Goal: Participate in discussion: Engage in conversation with other users on a specific topic

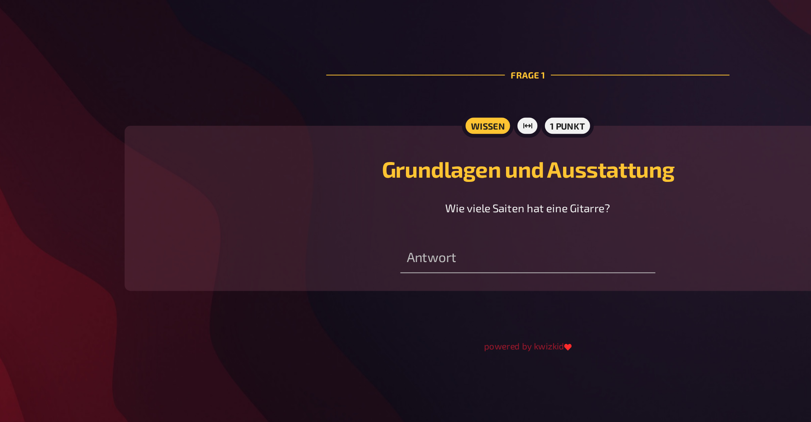
scroll to position [14, 0]
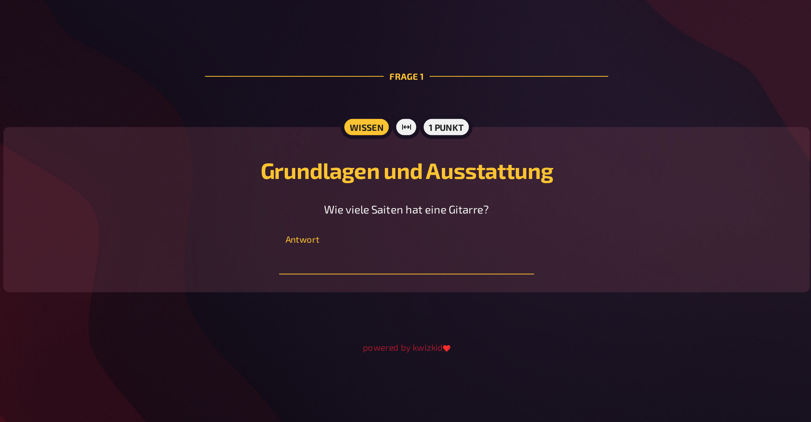
click at [333, 321] on input "number" at bounding box center [405, 329] width 145 height 17
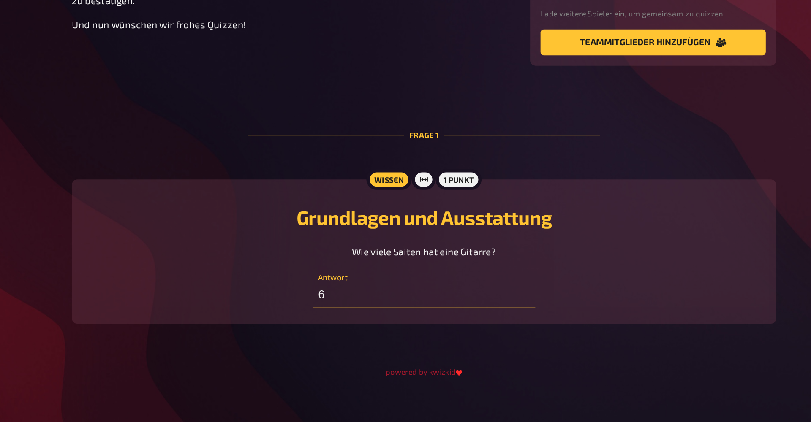
scroll to position [13, 0]
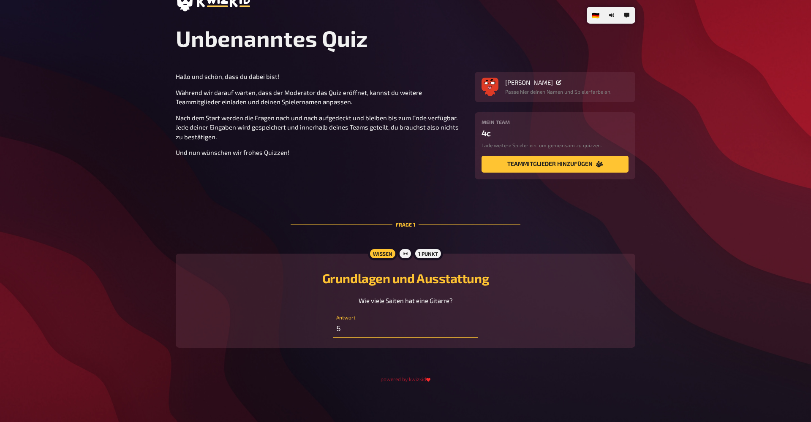
click at [471, 333] on input "5" at bounding box center [405, 329] width 145 height 17
type input "6"
click at [471, 326] on input "6" at bounding box center [405, 329] width 145 height 17
click at [470, 329] on input "-1" at bounding box center [405, 329] width 145 height 17
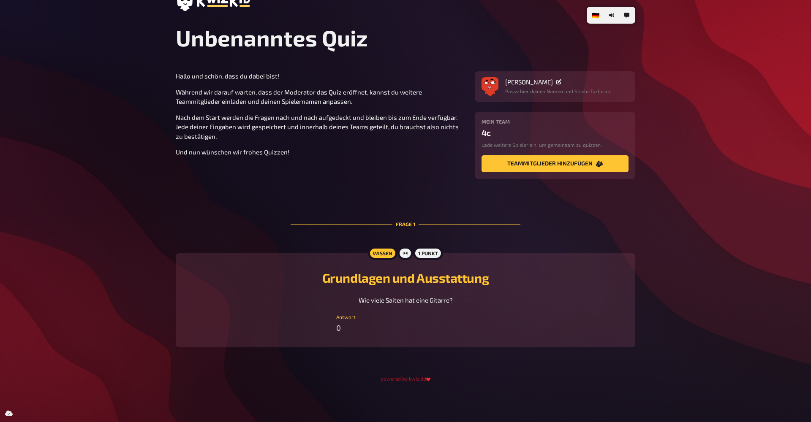
click at [470, 328] on input "0" at bounding box center [405, 329] width 145 height 17
click at [470, 328] on input "1" at bounding box center [405, 329] width 145 height 17
click at [470, 328] on input "2" at bounding box center [405, 329] width 145 height 17
click at [470, 328] on input "3" at bounding box center [405, 329] width 145 height 17
click at [470, 328] on input "4" at bounding box center [405, 329] width 145 height 17
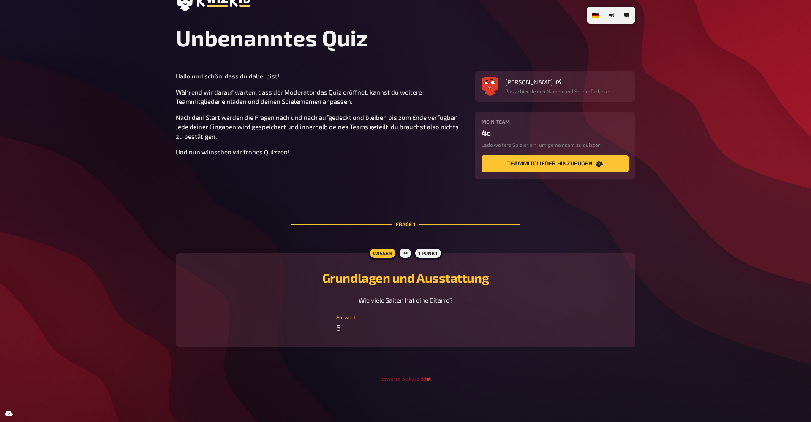
click at [470, 328] on input "5" at bounding box center [405, 329] width 145 height 17
click at [470, 328] on input "6" at bounding box center [405, 329] width 145 height 17
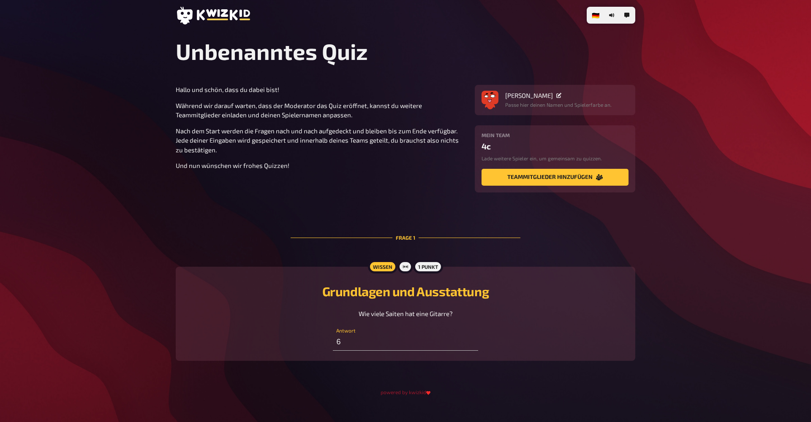
scroll to position [0, 0]
click at [405, 264] on icon at bounding box center [405, 266] width 5 height 5
click at [406, 267] on icon at bounding box center [405, 266] width 5 height 3
click at [471, 340] on input "7" at bounding box center [405, 342] width 145 height 17
click at [471, 340] on input "8" at bounding box center [405, 342] width 145 height 17
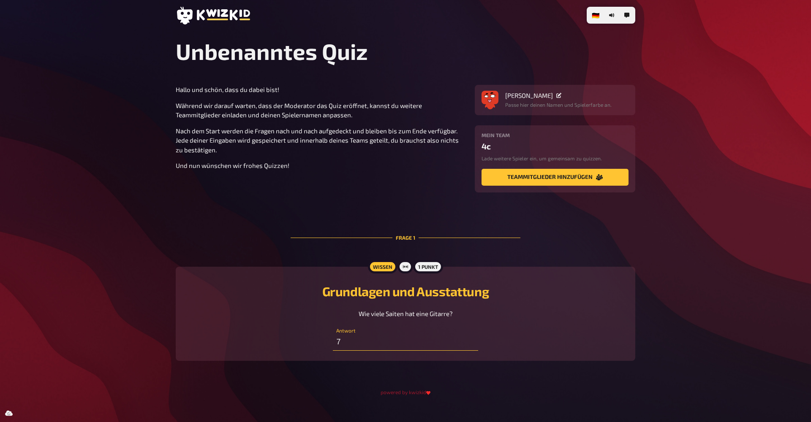
click at [471, 345] on input "7" at bounding box center [405, 342] width 145 height 17
type input "6"
click at [471, 345] on input "6" at bounding box center [405, 342] width 145 height 17
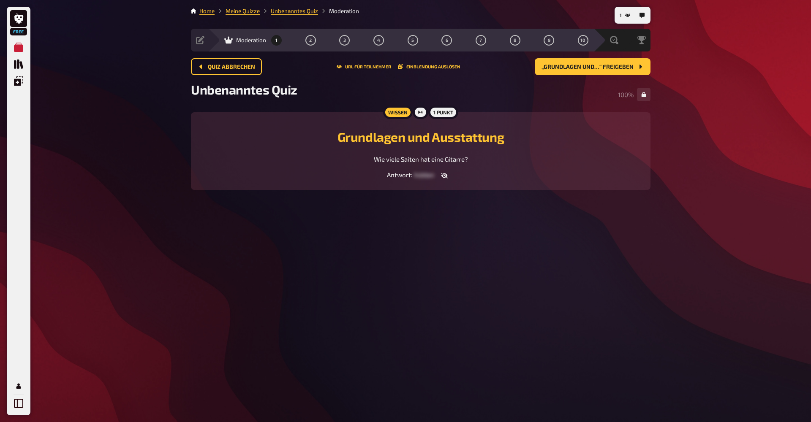
click at [423, 174] on span "hidden" at bounding box center [424, 175] width 20 height 8
click at [438, 177] on button "button" at bounding box center [444, 175] width 20 height 8
click at [583, 71] on button "„Grundlagen und…“ freigeben" at bounding box center [593, 66] width 116 height 17
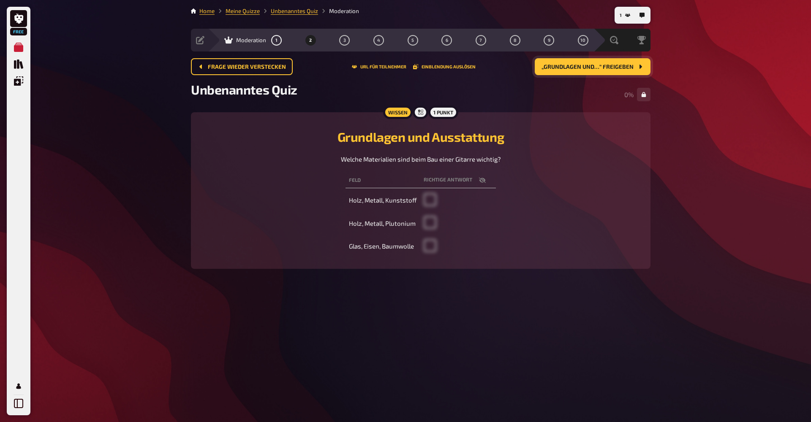
click at [577, 69] on span "„Grundlagen und…“ freigeben" at bounding box center [587, 67] width 92 height 6
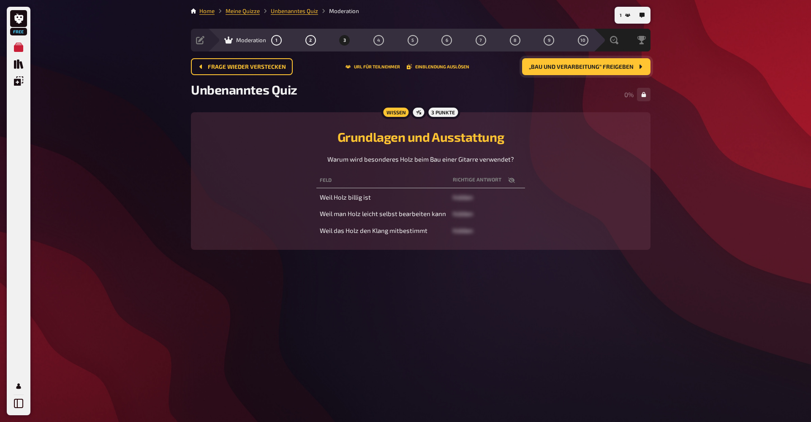
click at [585, 72] on button "„Bau und Verarbeitung“ freigeben" at bounding box center [586, 66] width 128 height 17
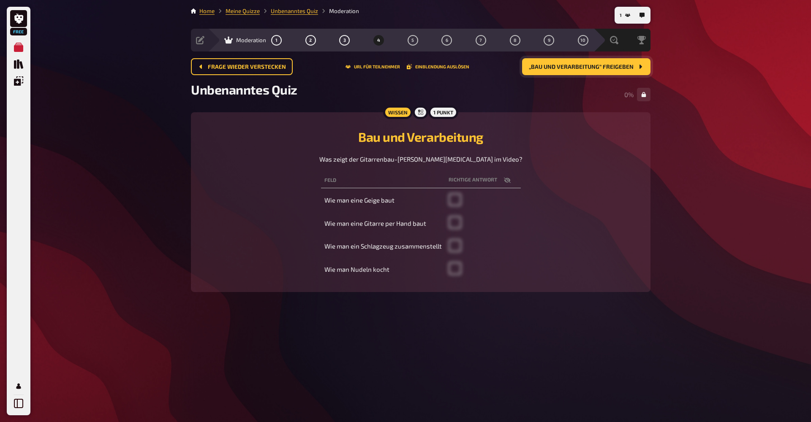
click at [585, 72] on button "„Bau und Verarbeitung“ freigeben" at bounding box center [586, 66] width 128 height 17
click at [584, 71] on button "„Bau und Verarbeitung“ freigeben" at bounding box center [586, 66] width 128 height 17
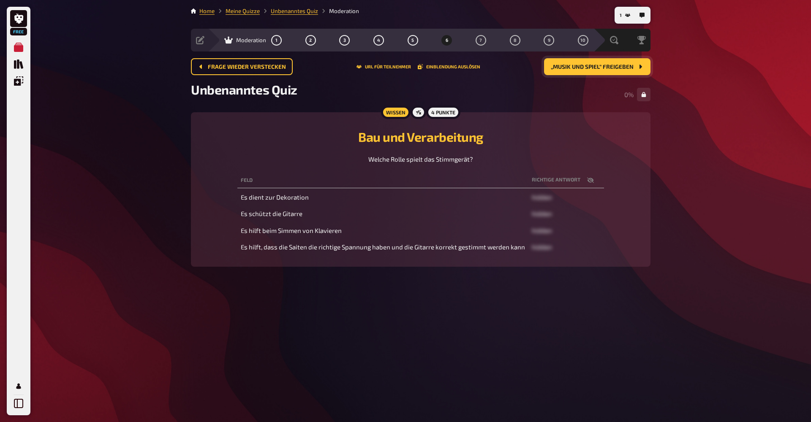
click at [584, 71] on button "„Musik und Spiel“ freigeben" at bounding box center [597, 66] width 106 height 17
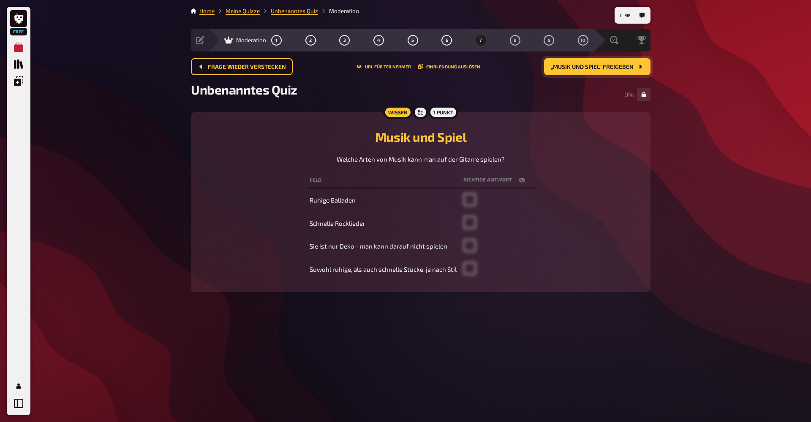
click at [584, 71] on button "„Musik und Spiel“ freigeben" at bounding box center [597, 66] width 106 height 17
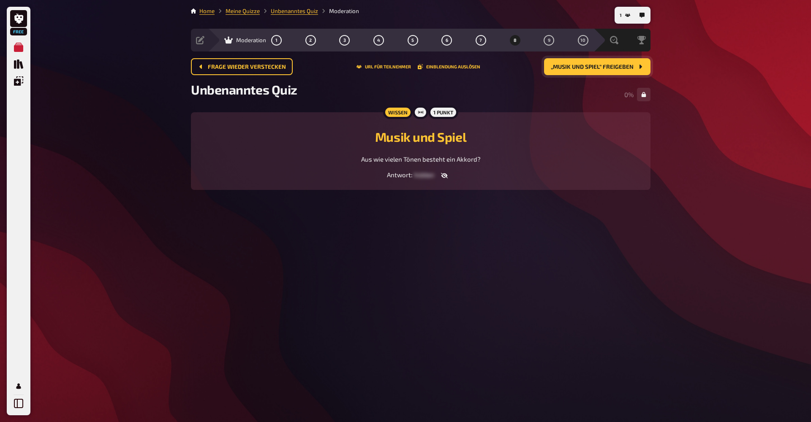
click at [584, 71] on button "„Musik und Spiel“ freigeben" at bounding box center [597, 66] width 106 height 17
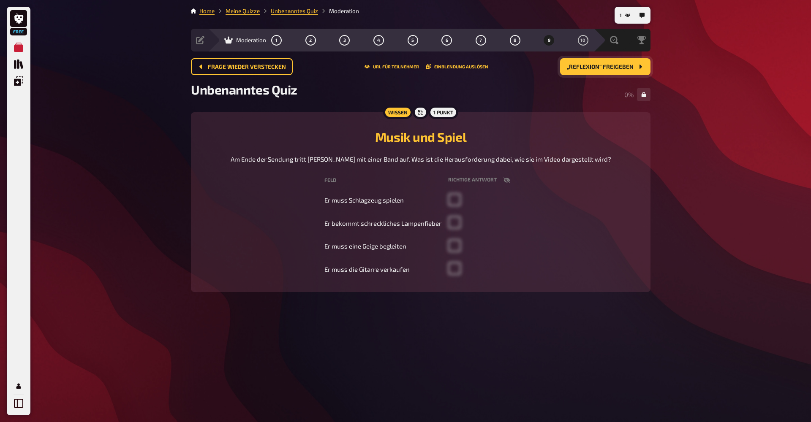
click at [584, 71] on button "„Reflexion“ freigeben" at bounding box center [605, 66] width 90 height 17
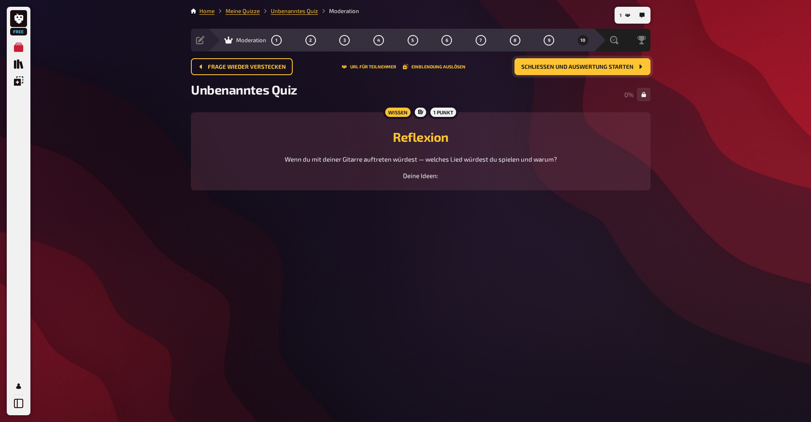
click at [584, 71] on button "Schließen und Auswertung starten" at bounding box center [582, 66] width 136 height 17
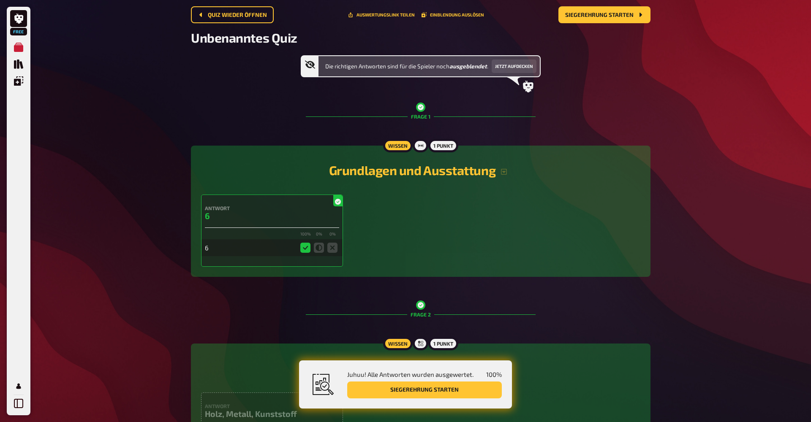
scroll to position [53, 0]
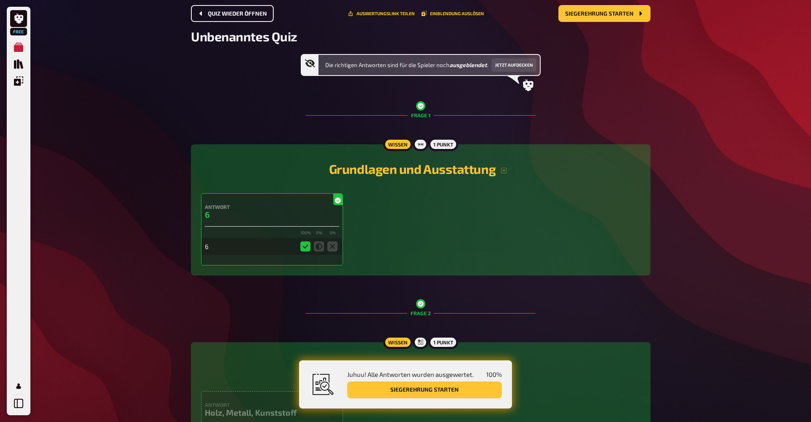
click at [254, 16] on span "Quiz wieder öffnen" at bounding box center [237, 14] width 59 height 6
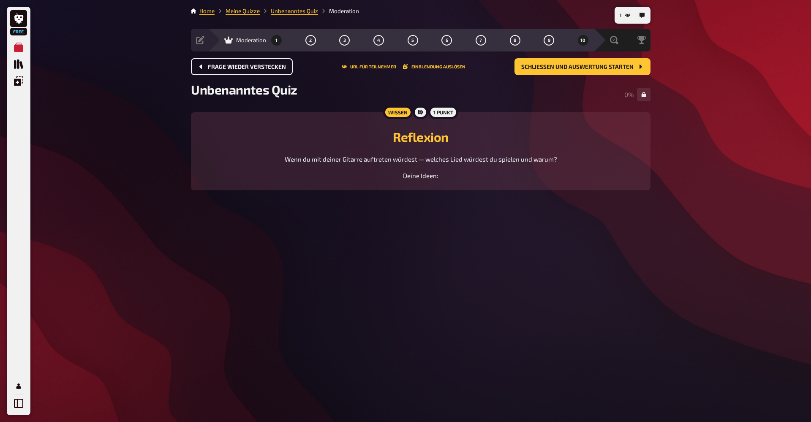
click at [280, 41] on button "1" at bounding box center [277, 40] width 14 height 14
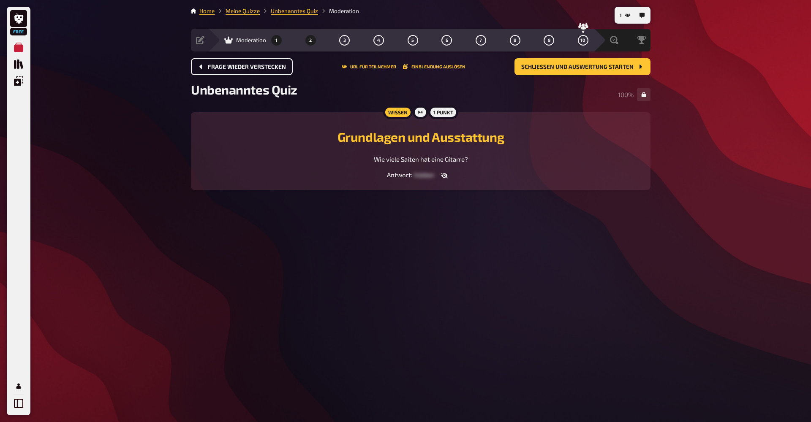
click at [311, 43] on button "2" at bounding box center [311, 40] width 14 height 14
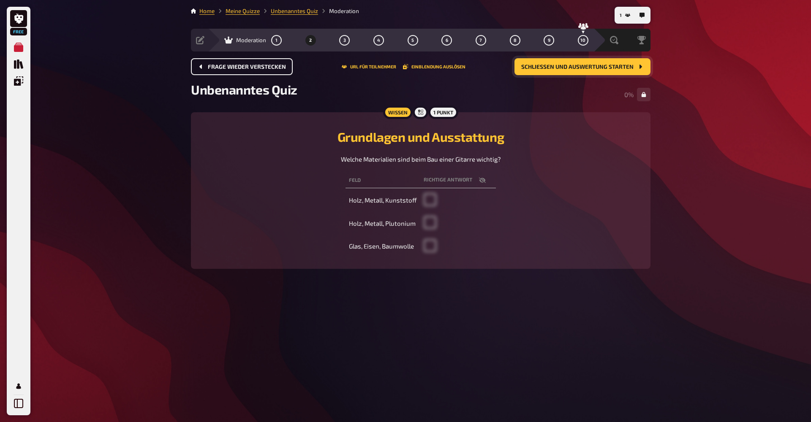
click at [542, 66] on span "Schließen und Auswertung starten" at bounding box center [577, 67] width 112 height 6
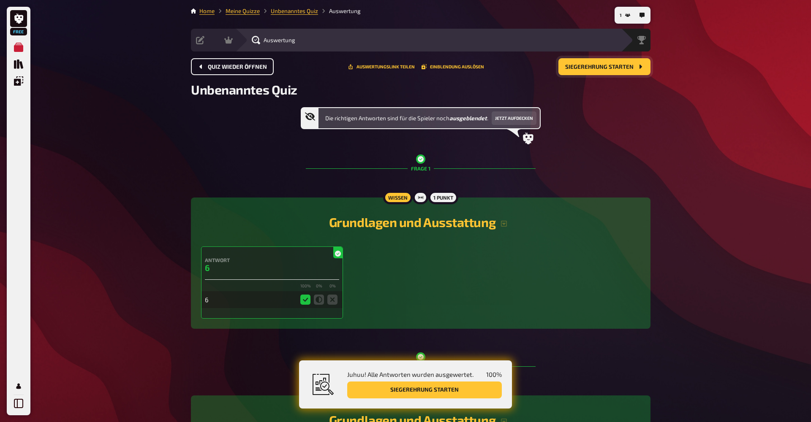
click at [631, 69] on span "Siegerehrung starten" at bounding box center [599, 67] width 68 height 6
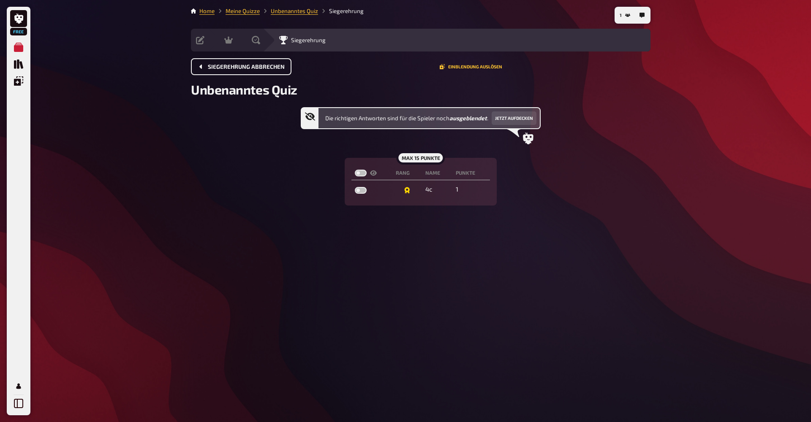
click at [263, 65] on span "Siegerehrung abbrechen" at bounding box center [246, 67] width 77 height 6
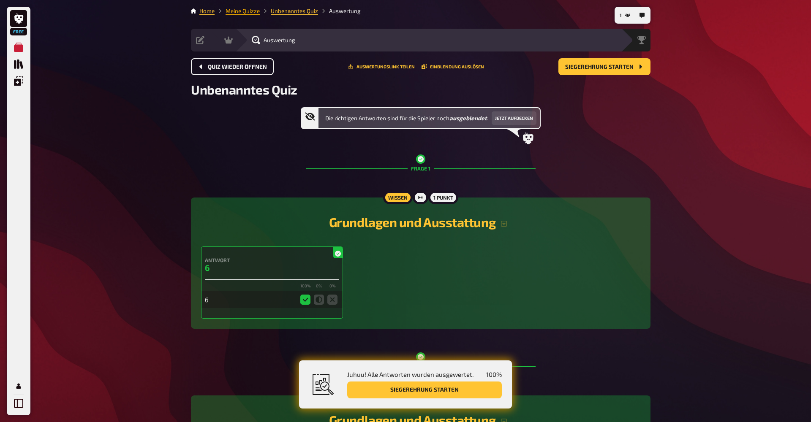
click at [251, 12] on link "Meine Quizze" at bounding box center [243, 11] width 34 height 7
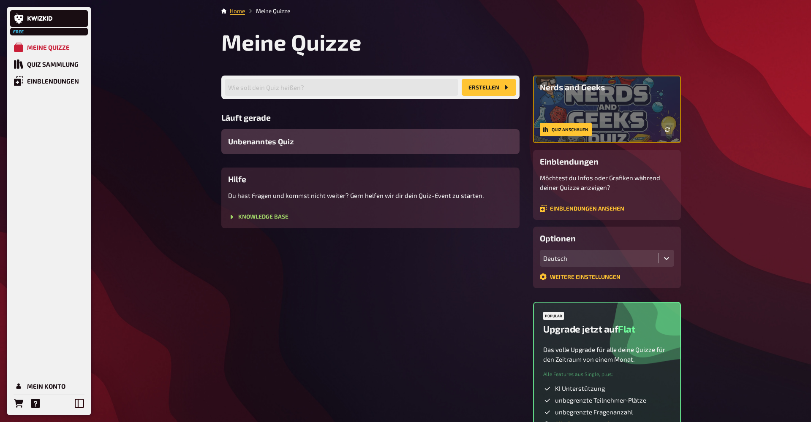
click at [283, 163] on div "Wie soll dein Quiz heißen? Erstellen Läuft gerade Unbenanntes Quiz Hilfe Du has…" at bounding box center [370, 152] width 298 height 153
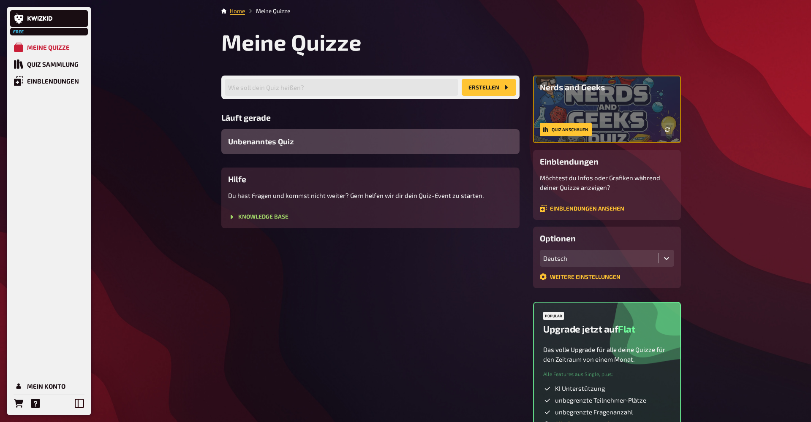
click at [283, 150] on div "Unbenanntes Quiz" at bounding box center [370, 141] width 298 height 25
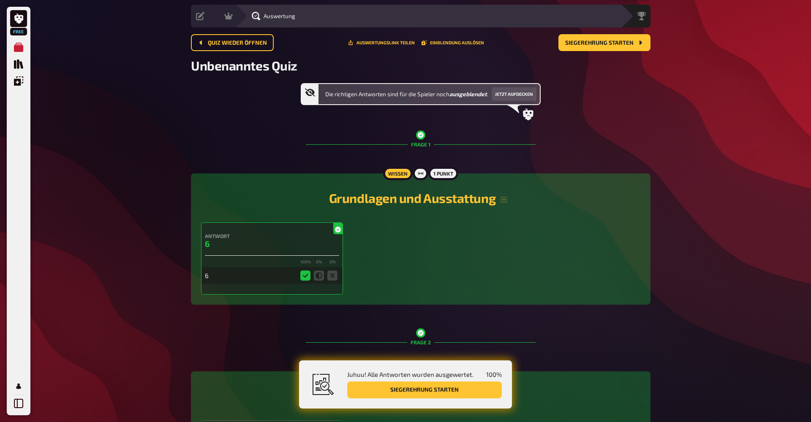
scroll to position [39, 0]
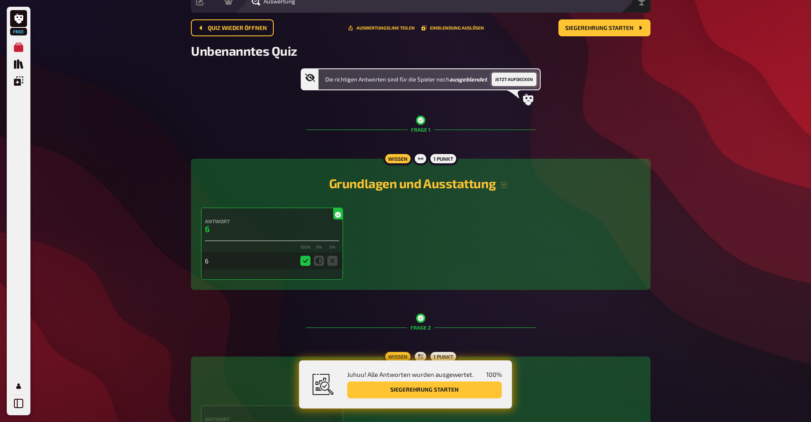
click at [512, 81] on button "Jetzt aufdecken" at bounding box center [514, 80] width 45 height 14
click at [512, 81] on button "Wieder ausblenden" at bounding box center [505, 80] width 53 height 14
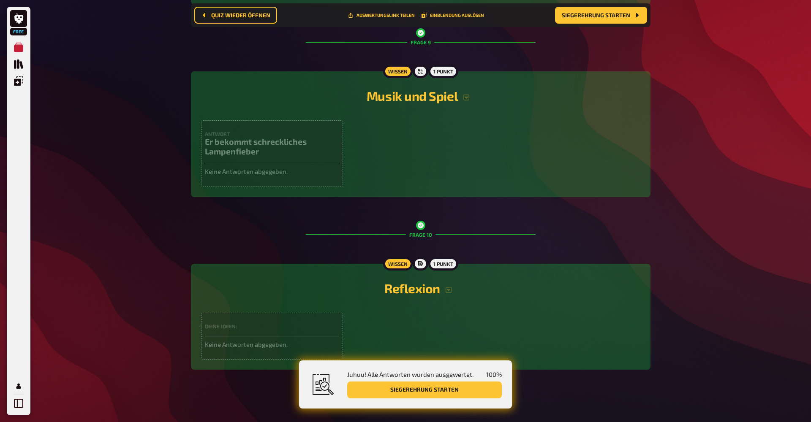
scroll to position [1714, 0]
click at [406, 390] on button "Siegerehrung starten" at bounding box center [424, 390] width 155 height 17
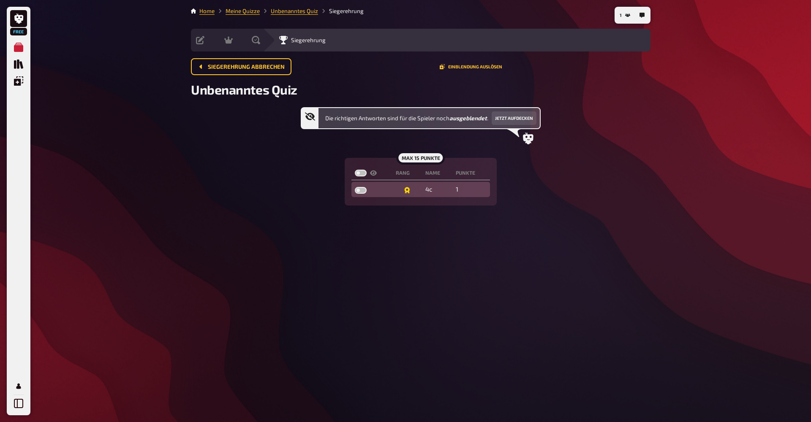
click at [418, 188] on td at bounding box center [407, 189] width 30 height 15
click at [355, 190] on label at bounding box center [361, 190] width 12 height 7
click at [355, 187] on input "checkbox" at bounding box center [354, 187] width 0 height 0
checkbox input "true"
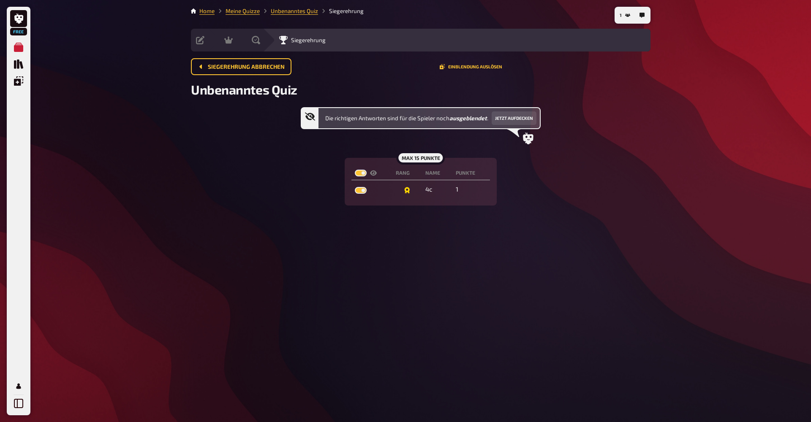
click at [404, 244] on div "1 Home Meine Quizze Unbenanntes Quiz Siegerehrung Vorbereitung Inhalte Bearbeit…" at bounding box center [420, 211] width 473 height 422
click at [485, 71] on div "Siegerehrung abbrechen Einblendung auslösen" at bounding box center [421, 66] width 460 height 17
click at [484, 64] on div "Siegerehrung abbrechen Einblendung auslösen" at bounding box center [421, 66] width 460 height 17
click at [485, 64] on div "Siegerehrung abbrechen Einblendung auslösen" at bounding box center [421, 66] width 460 height 17
click at [485, 66] on button "Einblendung auslösen" at bounding box center [471, 66] width 63 height 5
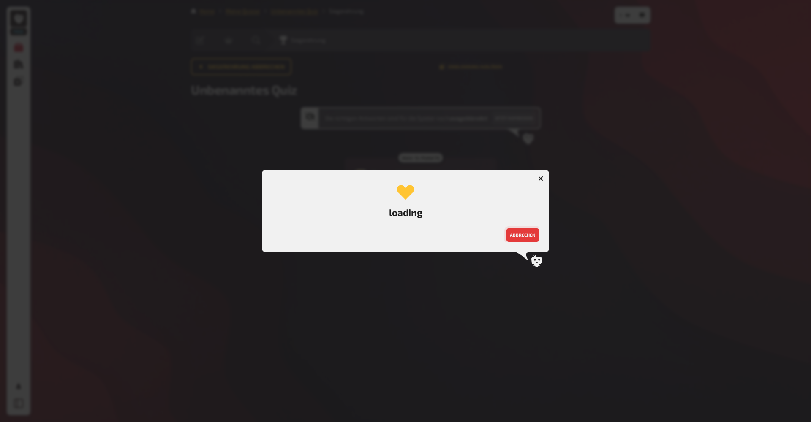
click at [527, 233] on button "abbrechen" at bounding box center [522, 236] width 33 height 14
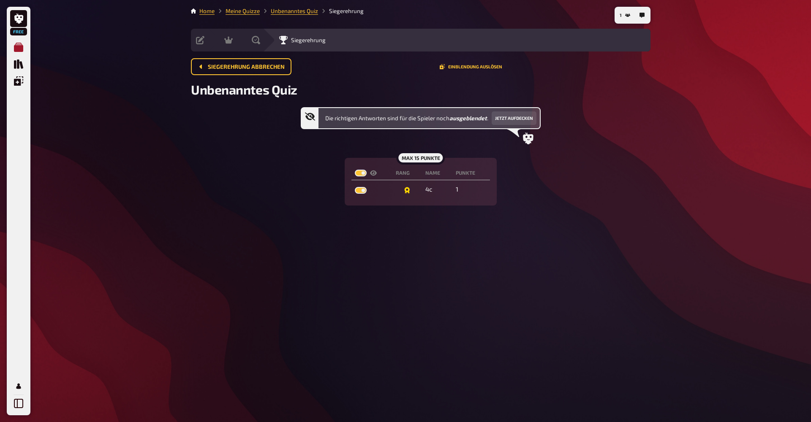
click at [19, 49] on icon "Meine Quizze" at bounding box center [18, 47] width 9 height 9
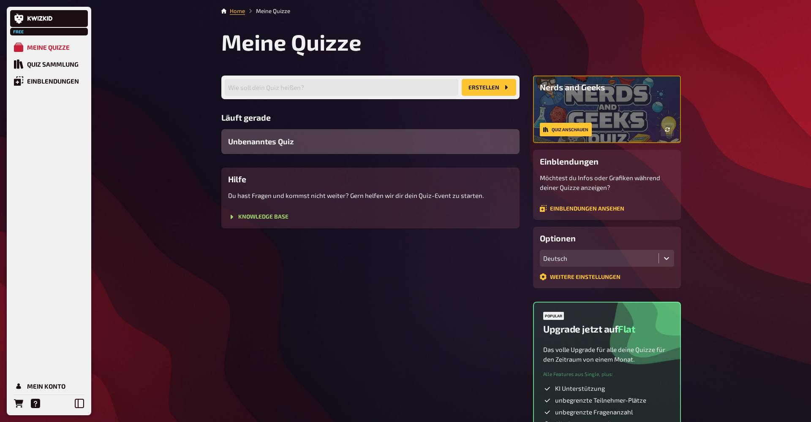
click at [315, 141] on div "Unbenanntes Quiz" at bounding box center [370, 141] width 298 height 25
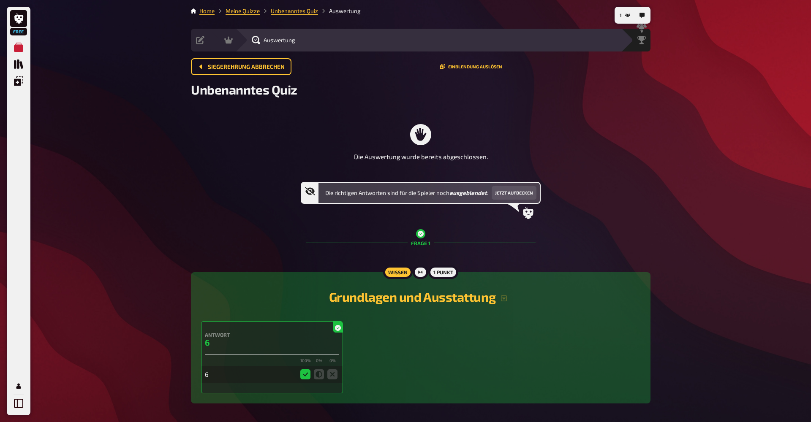
click at [283, 51] on div "Auswertung" at bounding box center [428, 40] width 386 height 23
click at [244, 67] on span "Siegerehrung abbrechen" at bounding box center [246, 67] width 77 height 6
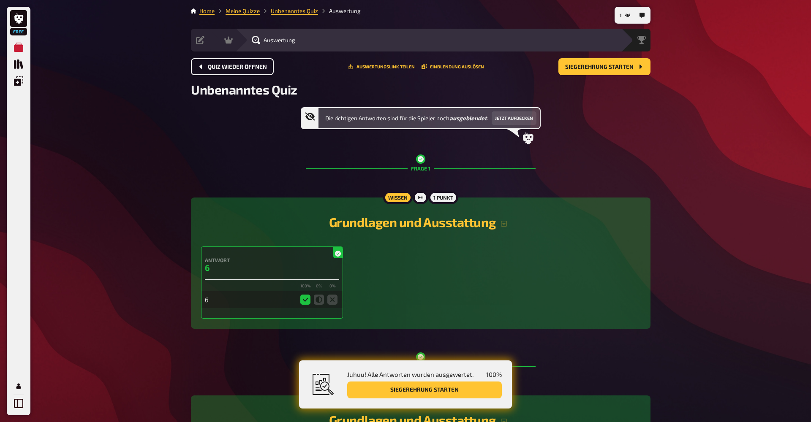
click at [244, 67] on span "Quiz wieder öffnen" at bounding box center [237, 67] width 59 height 6
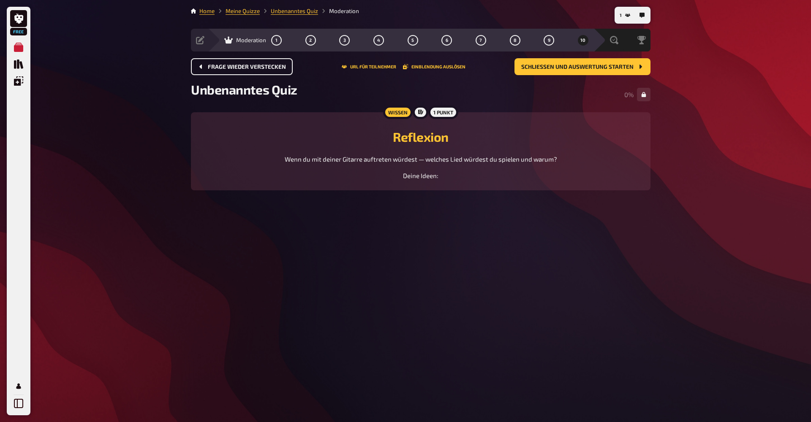
click at [244, 67] on span "Frage wieder verstecken" at bounding box center [247, 67] width 78 height 6
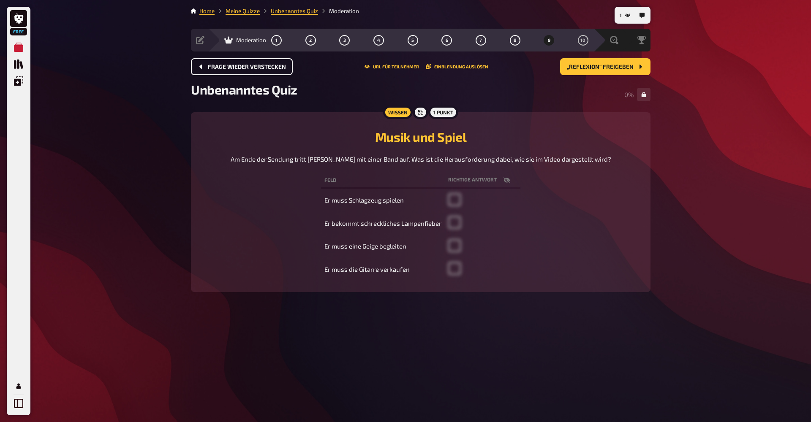
click at [244, 67] on span "Frage wieder verstecken" at bounding box center [247, 67] width 78 height 6
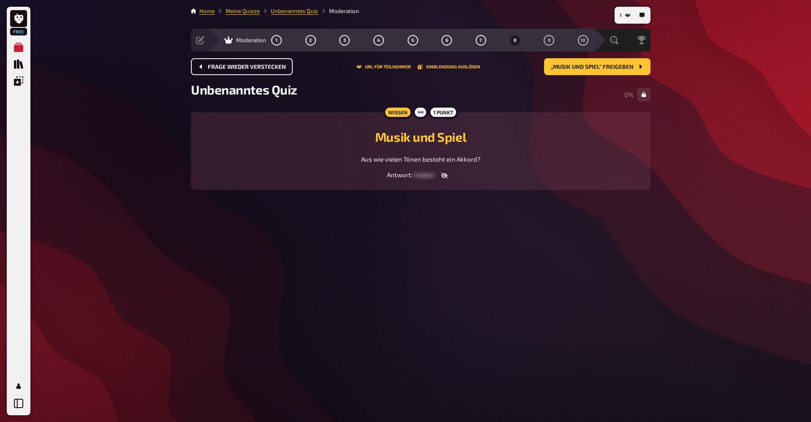
click at [244, 67] on span "Frage wieder verstecken" at bounding box center [247, 67] width 78 height 6
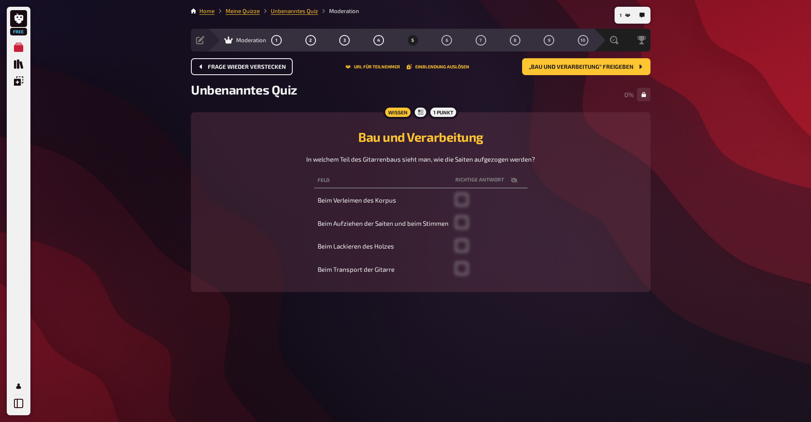
click at [244, 67] on span "Frage wieder verstecken" at bounding box center [247, 67] width 78 height 6
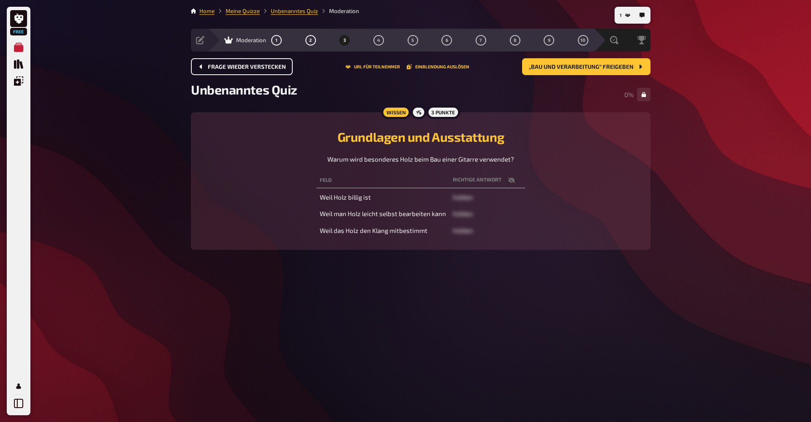
click at [244, 67] on span "Frage wieder verstecken" at bounding box center [247, 67] width 78 height 6
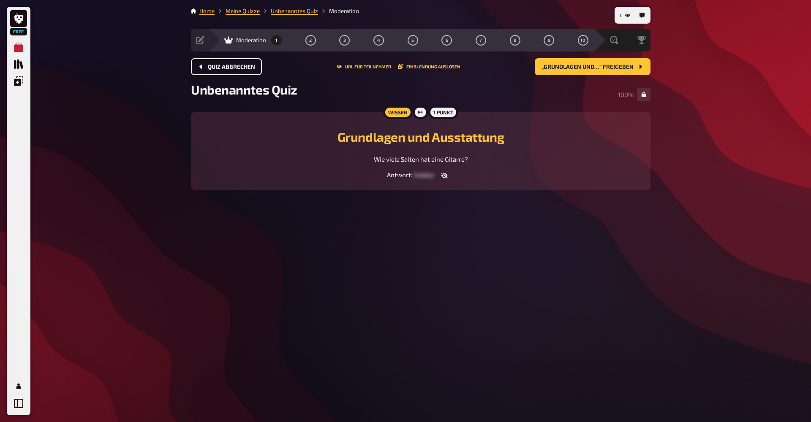
click at [244, 67] on span "Quiz abbrechen" at bounding box center [231, 67] width 47 height 6
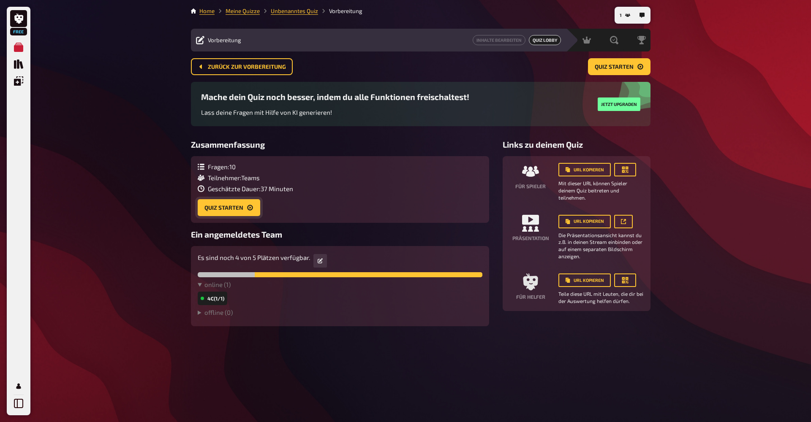
click at [246, 206] on button "Quiz starten" at bounding box center [229, 207] width 63 height 17
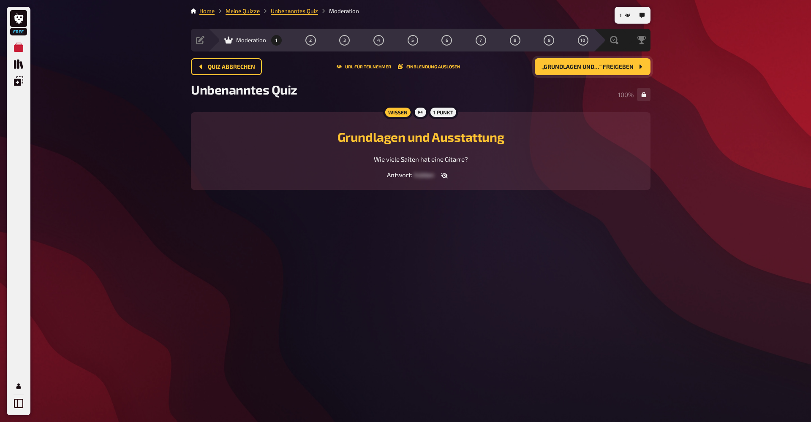
click at [602, 64] on span "„Grundlagen und…“ freigeben" at bounding box center [587, 67] width 92 height 6
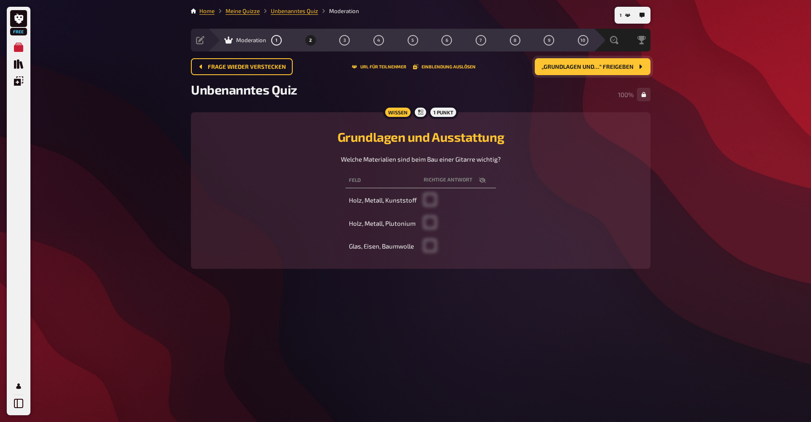
click at [611, 68] on span "„Grundlagen und…“ freigeben" at bounding box center [587, 67] width 92 height 6
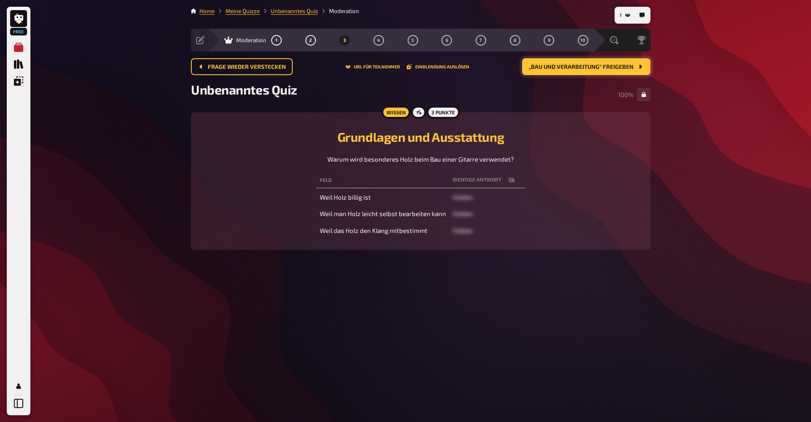
click at [574, 65] on span "„Bau und Verarbeitung“ freigeben" at bounding box center [581, 67] width 105 height 6
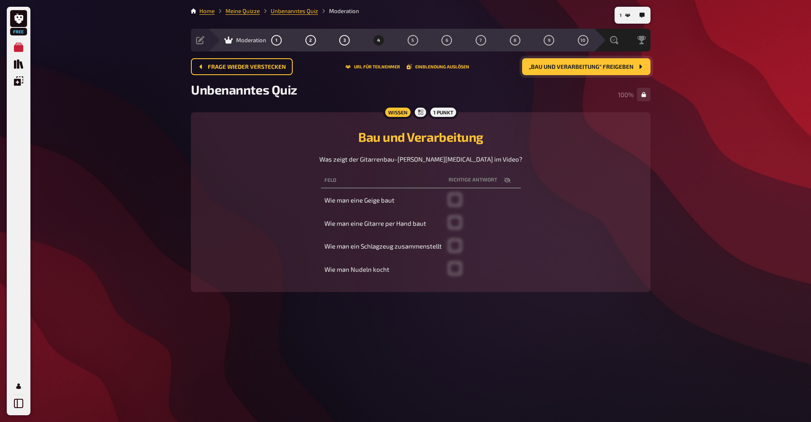
click at [575, 69] on span "„Bau und Verarbeitung“ freigeben" at bounding box center [581, 67] width 105 height 6
click at [590, 67] on span "„Bau und Verarbeitung“ freigeben" at bounding box center [581, 67] width 105 height 6
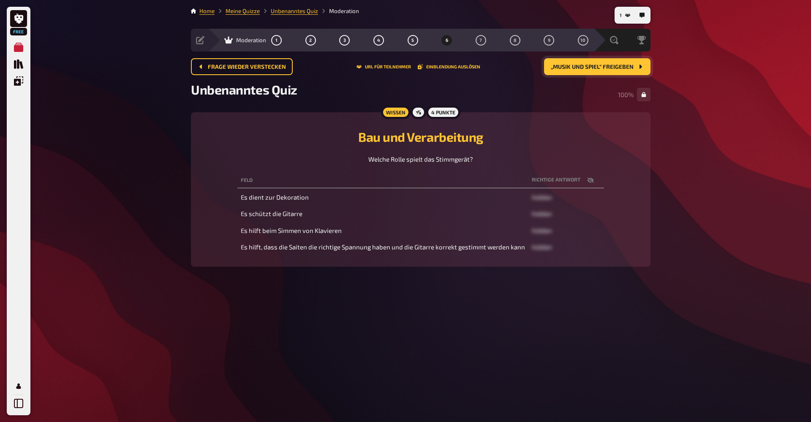
click at [581, 68] on span "„Musik und Spiel“ freigeben" at bounding box center [592, 67] width 83 height 6
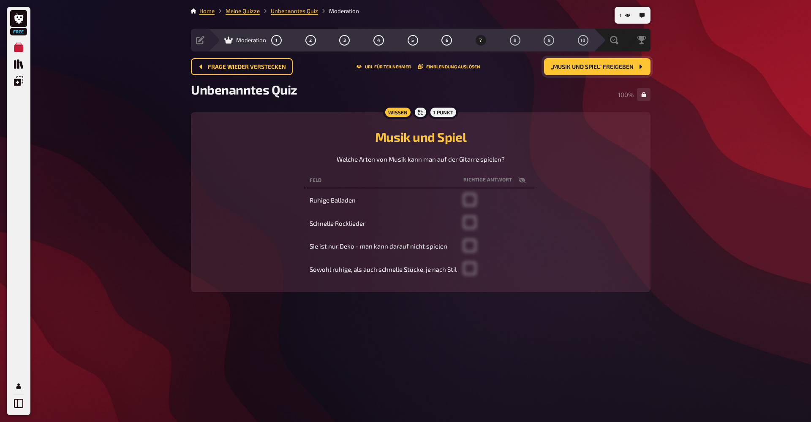
click at [594, 64] on span "„Musik und Spiel“ freigeben" at bounding box center [592, 67] width 83 height 6
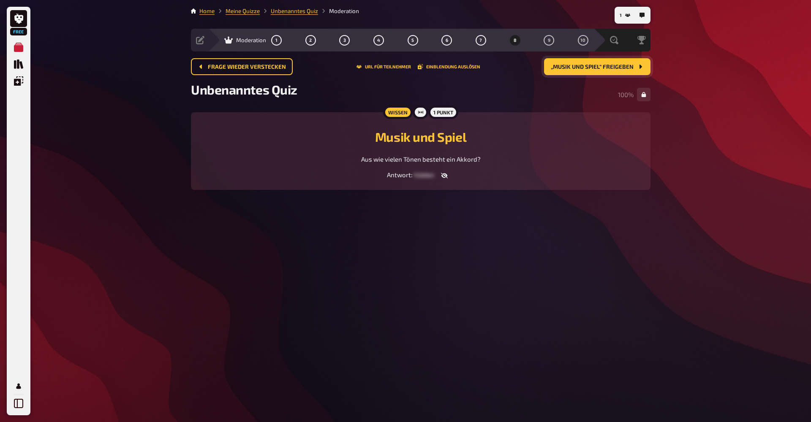
click at [576, 67] on span "„Musik und Spiel“ freigeben" at bounding box center [592, 67] width 83 height 6
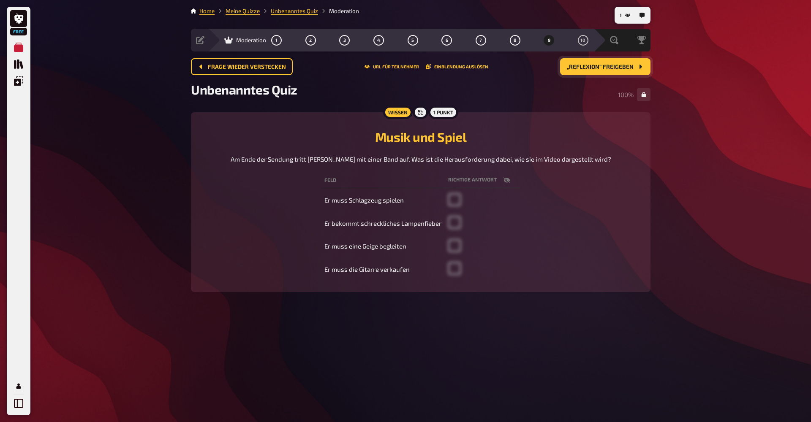
click at [596, 71] on button "„Reflexion“ freigeben" at bounding box center [605, 66] width 90 height 17
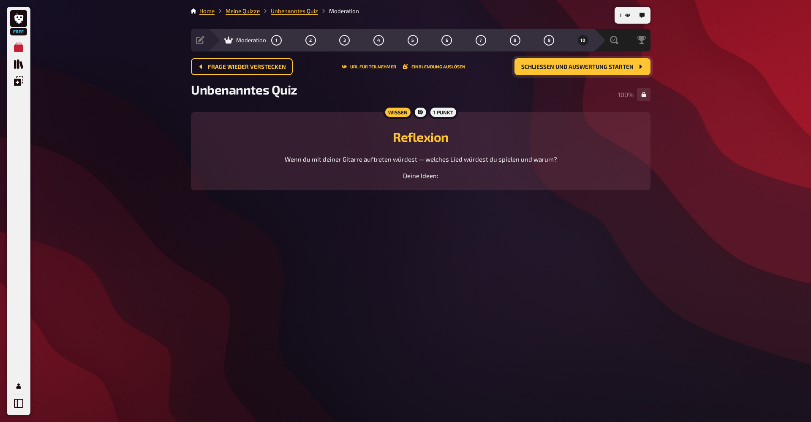
click at [603, 67] on span "Schließen und Auswertung starten" at bounding box center [577, 67] width 112 height 6
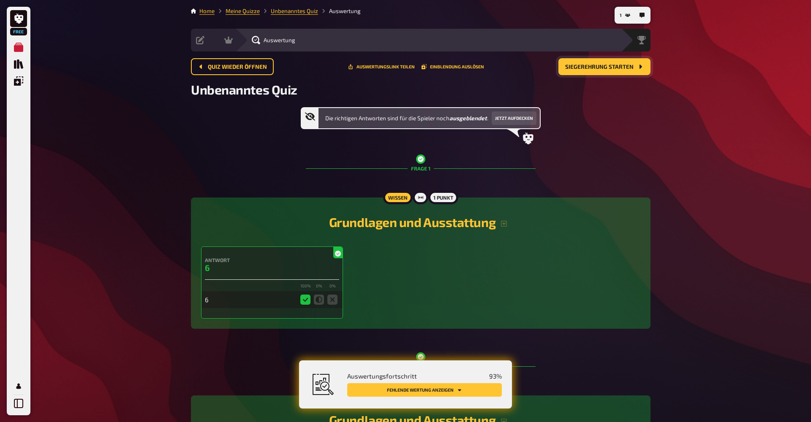
click at [581, 69] on span "Siegerehrung starten" at bounding box center [599, 67] width 68 height 6
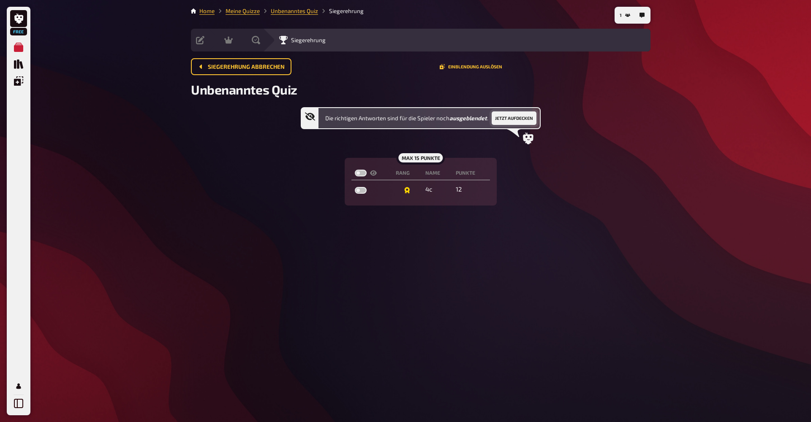
click at [515, 117] on button "Jetzt aufdecken" at bounding box center [514, 119] width 45 height 14
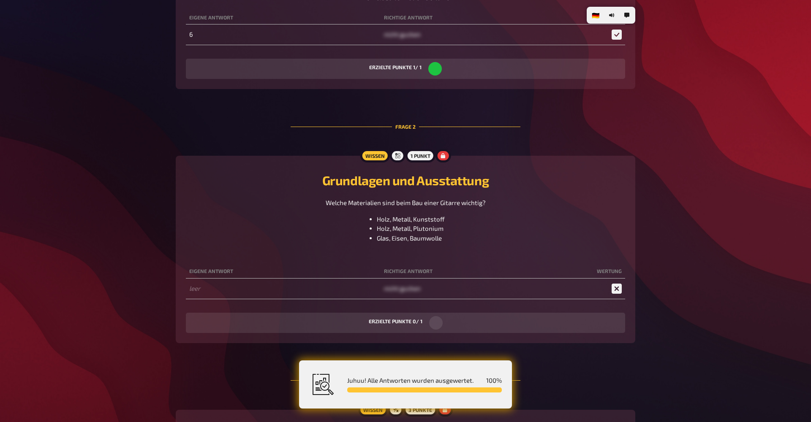
scroll to position [321, 0]
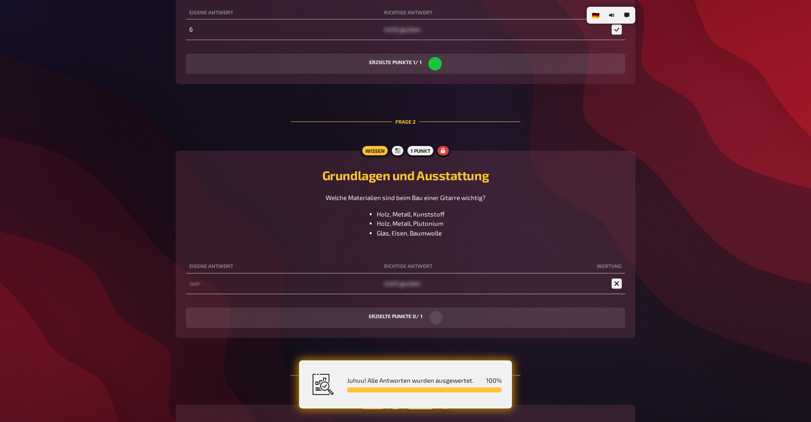
click at [425, 149] on div "1 Punkt" at bounding box center [420, 151] width 30 height 14
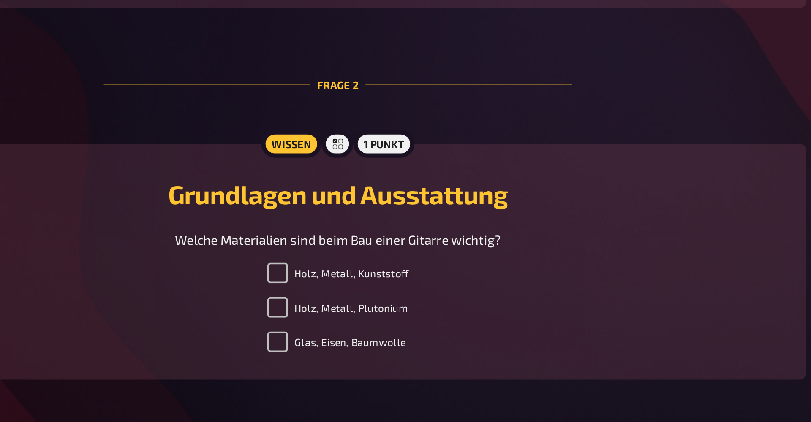
scroll to position [154, 0]
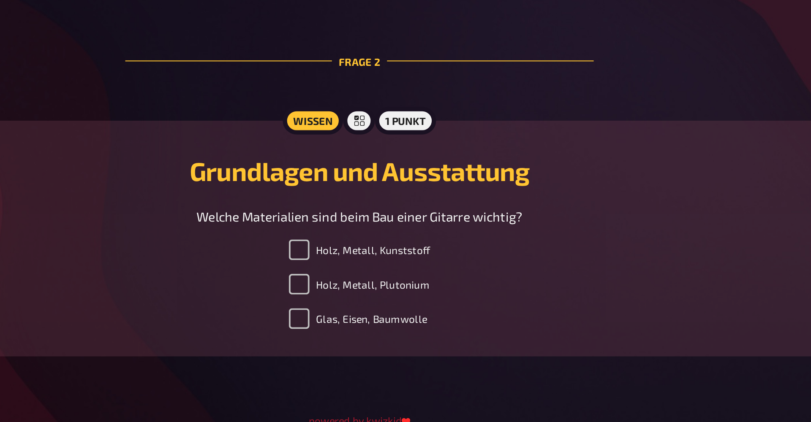
click at [371, 332] on label "Holz, Metall, Kunststoff" at bounding box center [406, 337] width 70 height 10
click at [371, 332] on input "Holz, Metall, Kunststoff" at bounding box center [376, 337] width 10 height 10
checkbox input "true"
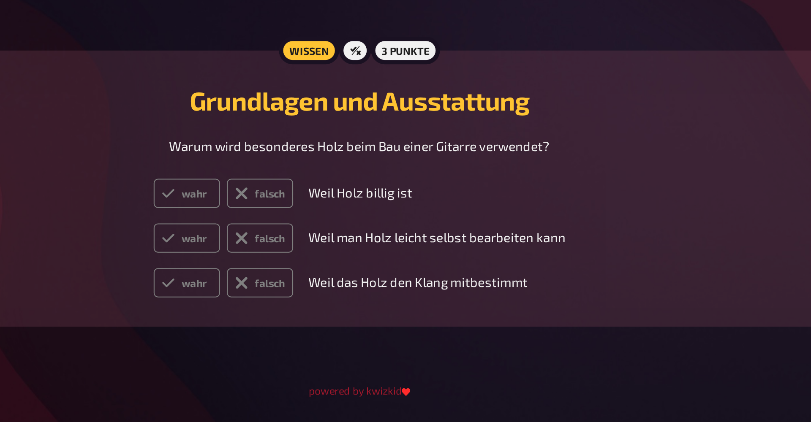
scroll to position [373, 0]
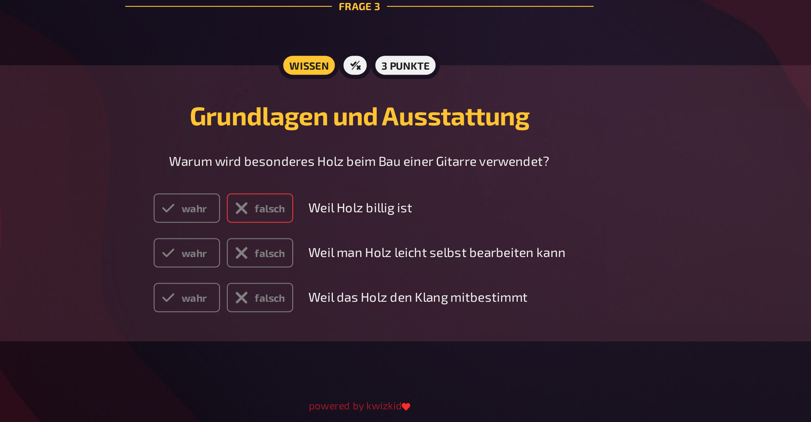
click at [340, 300] on label "falsch" at bounding box center [356, 307] width 33 height 14
click at [304, 300] on input "falsch" at bounding box center [304, 300] width 0 height 0
radio input "true"
click at [305, 322] on label "wahr" at bounding box center [321, 329] width 33 height 14
click at [304, 322] on input "wahr" at bounding box center [304, 322] width 0 height 0
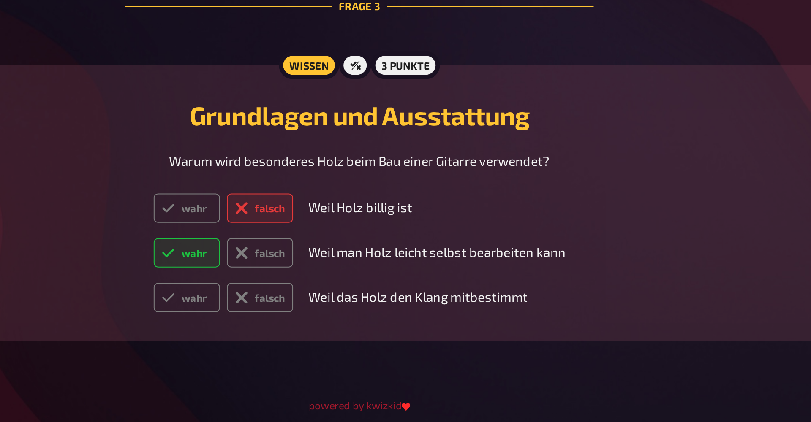
radio input "true"
click at [340, 344] on label "falsch" at bounding box center [356, 351] width 33 height 14
click at [304, 344] on input "falsch" at bounding box center [304, 344] width 0 height 0
radio input "true"
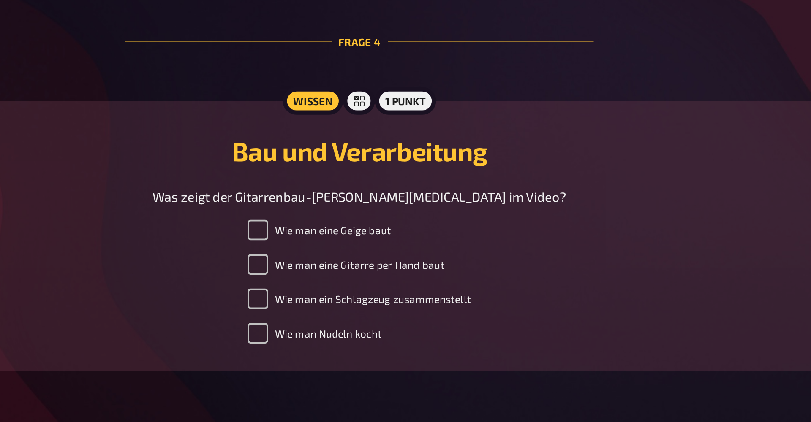
scroll to position [548, 0]
click at [351, 340] on input "Wie man eine Gitarre per Hand baut" at bounding box center [356, 345] width 10 height 10
checkbox input "true"
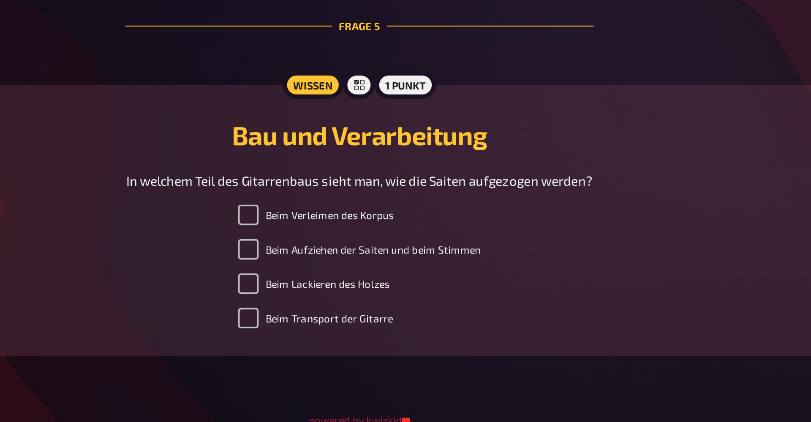
scroll to position [756, 0]
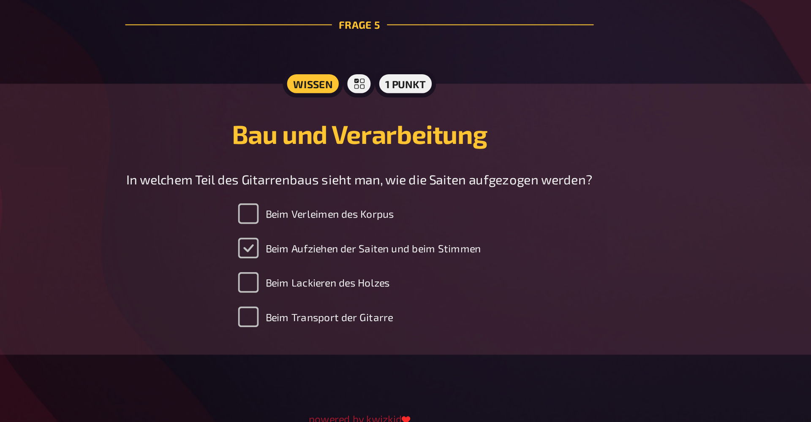
click at [346, 332] on input "Beim Aufziehen der Saiten und beim Stimmen" at bounding box center [351, 337] width 10 height 10
checkbox input "true"
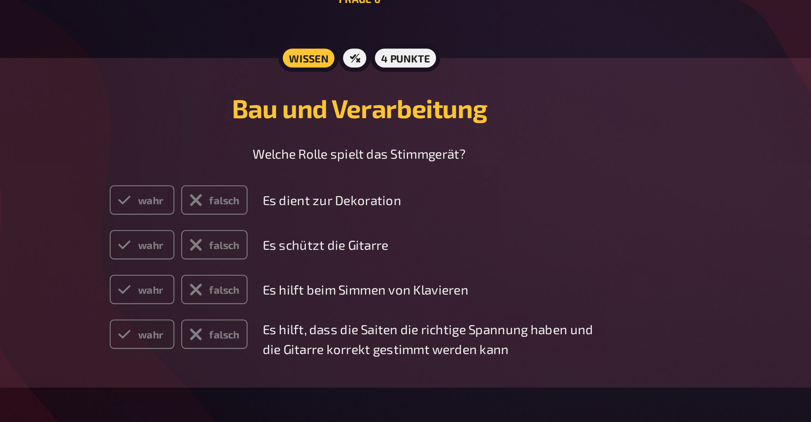
scroll to position [969, 0]
click at [318, 306] on label "falsch" at bounding box center [334, 313] width 33 height 14
click at [283, 305] on input "falsch" at bounding box center [283, 305] width 0 height 0
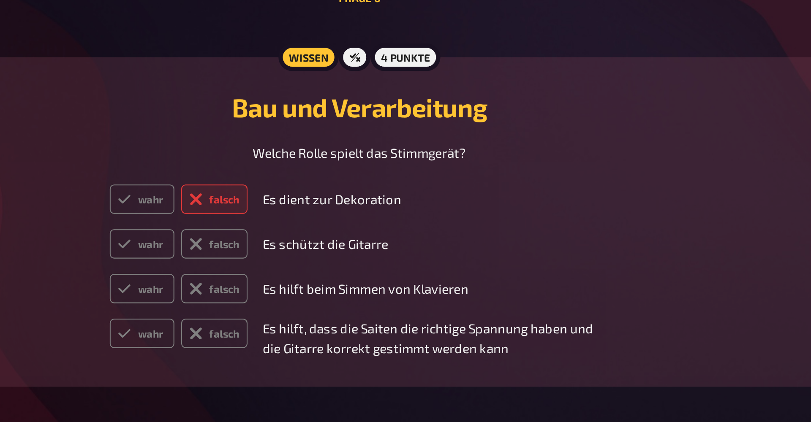
radio input "true"
click at [318, 328] on label "falsch" at bounding box center [334, 335] width 33 height 14
click at [283, 327] on input "falsch" at bounding box center [283, 327] width 0 height 0
radio input "true"
click at [318, 350] on label "falsch" at bounding box center [334, 357] width 33 height 14
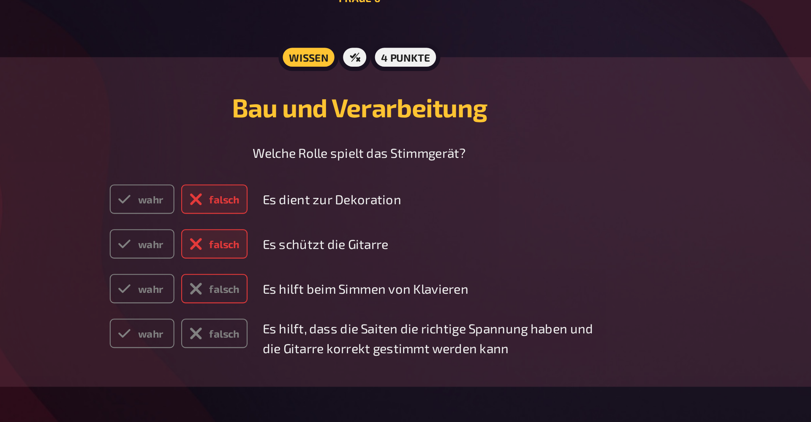
click at [283, 349] on input "falsch" at bounding box center [283, 349] width 0 height 0
radio input "true"
click at [283, 372] on label "wahr" at bounding box center [299, 379] width 32 height 14
click at [283, 371] on input "wahr" at bounding box center [283, 371] width 0 height 0
radio input "true"
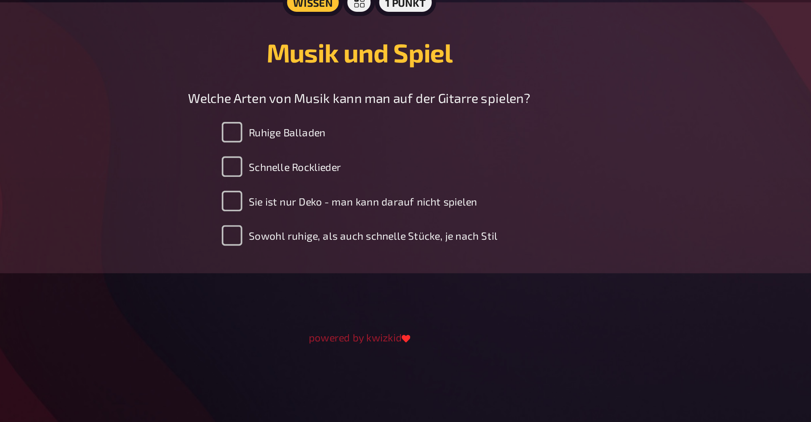
scroll to position [1224, 0]
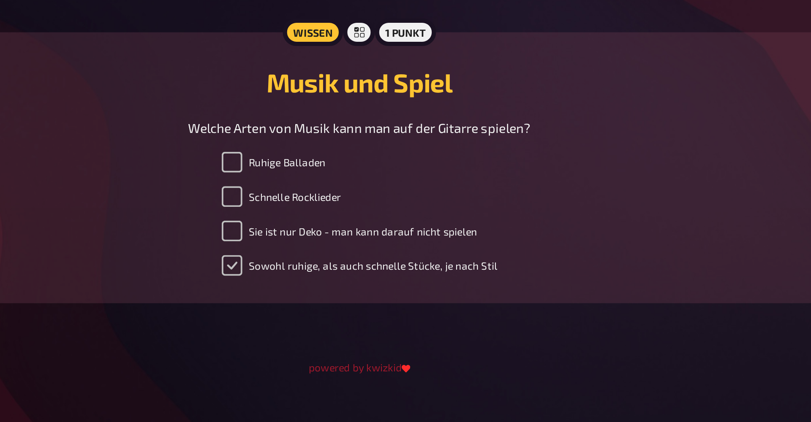
click at [338, 326] on input "Sowohl ruhige, als auch schnelle Stücke, je nach Stil" at bounding box center [343, 331] width 10 height 10
checkbox input "true"
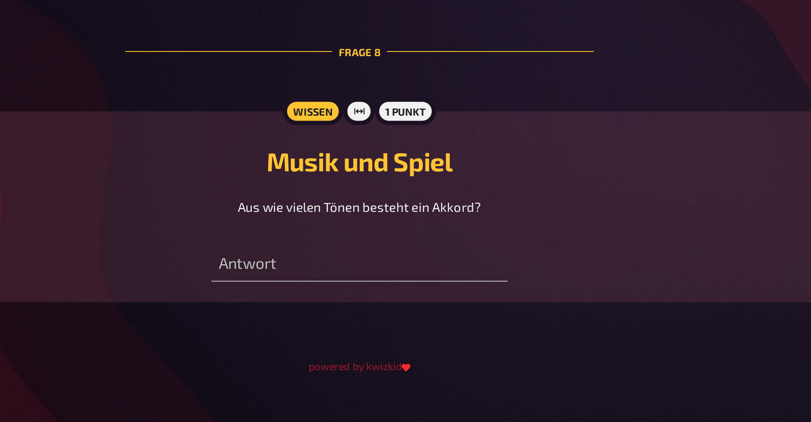
scroll to position [1373, 0]
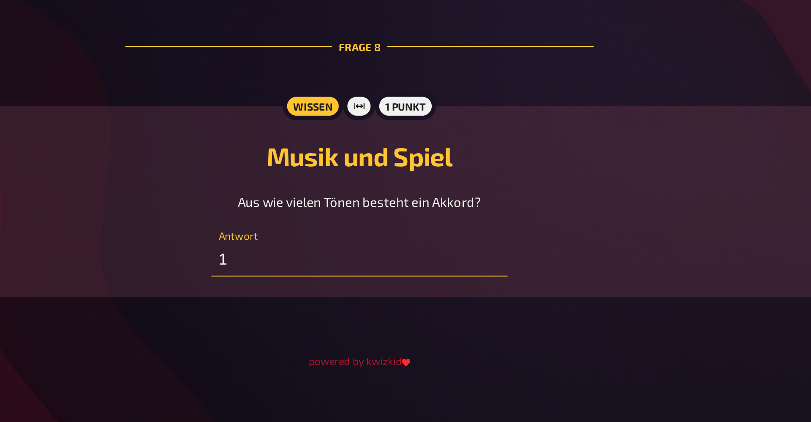
click at [333, 334] on input "1" at bounding box center [405, 342] width 145 height 17
click at [333, 334] on input "2" at bounding box center [405, 342] width 145 height 17
type input "3"
click at [333, 334] on input "3" at bounding box center [405, 342] width 145 height 17
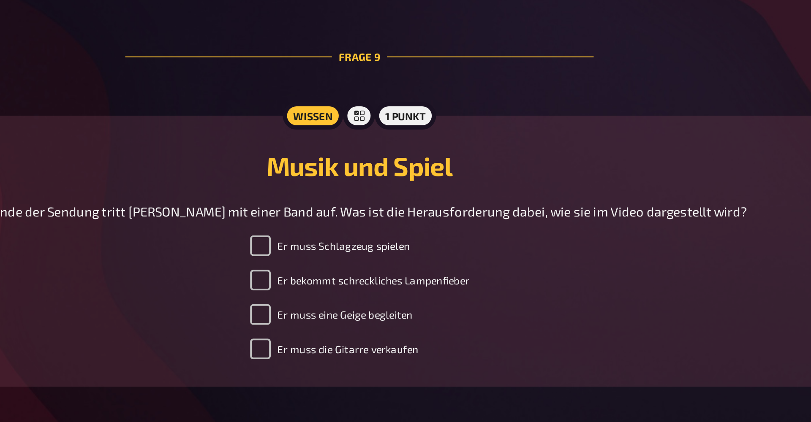
scroll to position [1531, 0]
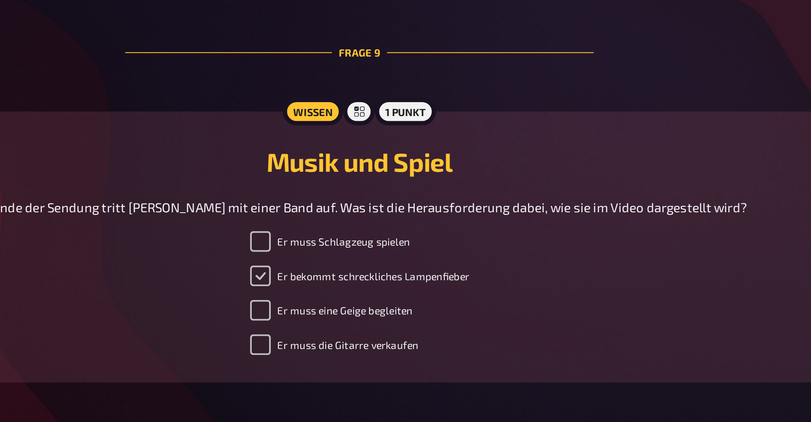
click at [352, 346] on input "Er bekommt schreckliches Lampenfieber" at bounding box center [357, 351] width 10 height 10
checkbox input "true"
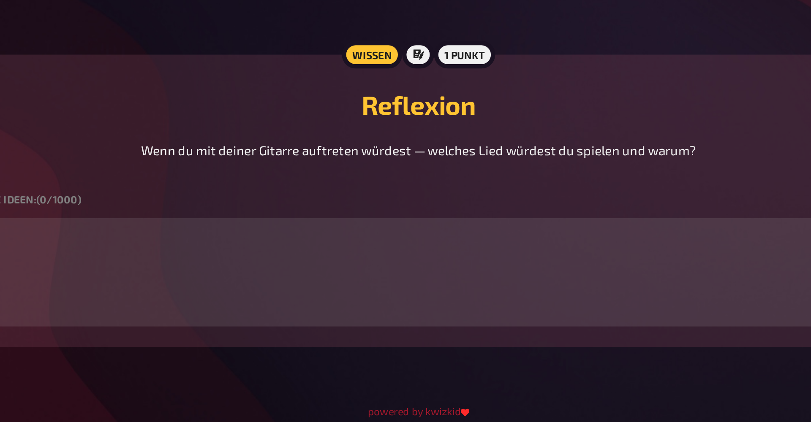
scroll to position [1758, 0]
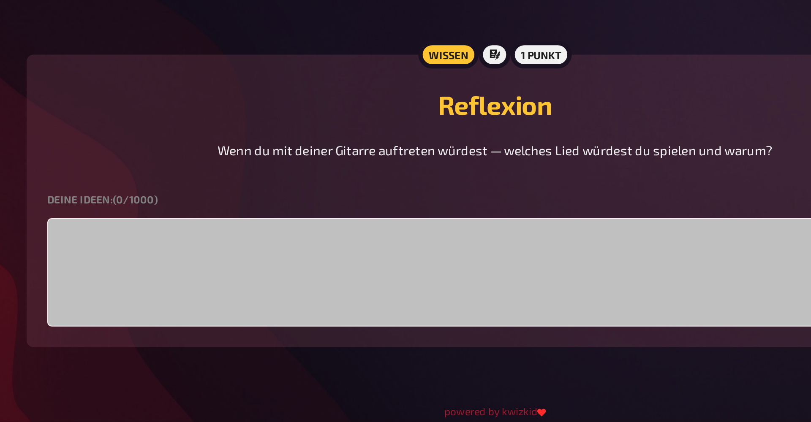
click at [186, 322] on textarea at bounding box center [405, 348] width 439 height 53
click at [186, 322] on textarea "Vincent Weiss" at bounding box center [405, 348] width 439 height 53
click at [186, 322] on textarea "Wincent Weiss" at bounding box center [405, 348] width 439 height 53
click at [186, 322] on textarea "Wincent Weiss Greenday" at bounding box center [405, 348] width 439 height 53
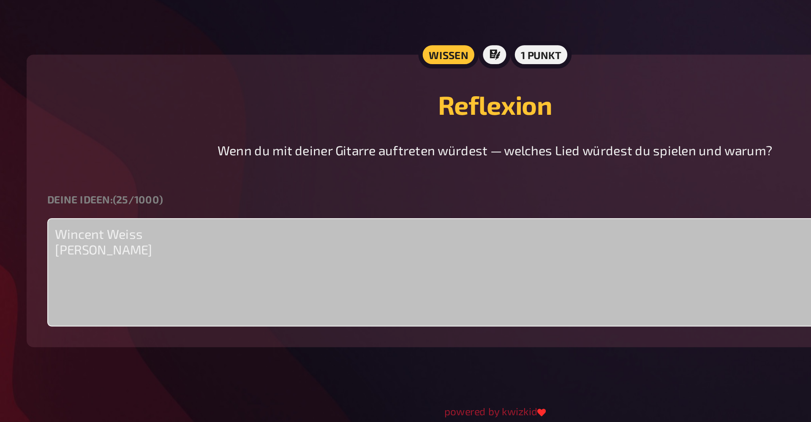
click at [186, 322] on textarea "Wincent Weiss Green day" at bounding box center [405, 348] width 439 height 53
click at [186, 322] on textarea "Wincent Weiss Green day Back in black" at bounding box center [405, 348] width 439 height 53
click at [186, 322] on textarea "[PERSON_NAME] (Feuerwerk) [PERSON_NAME] Back in black" at bounding box center [405, 348] width 439 height 53
type textarea "[PERSON_NAME] (Feuerwerk) [PERSON_NAME] Back in black"
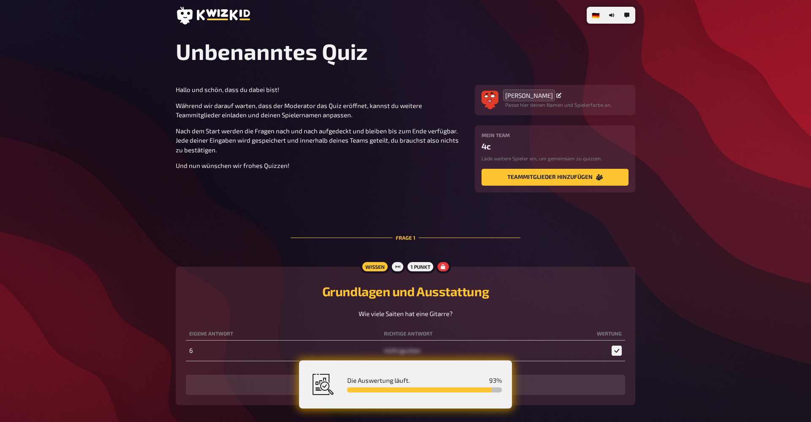
scroll to position [0, 0]
